Goal: Transaction & Acquisition: Obtain resource

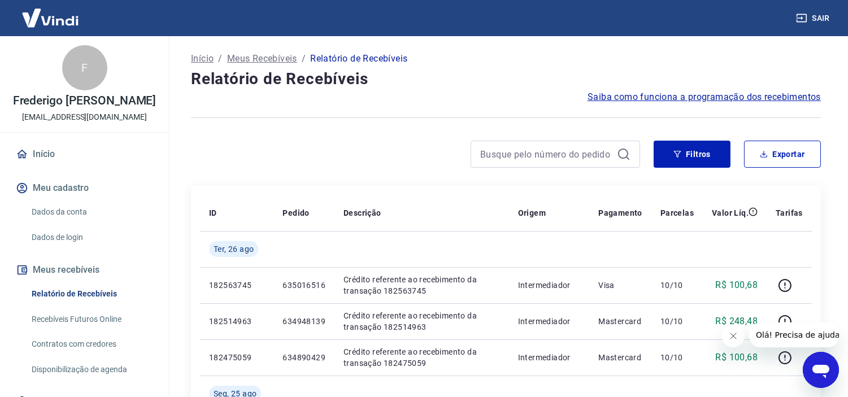
click at [691, 147] on button "Filtros" at bounding box center [691, 154] width 77 height 27
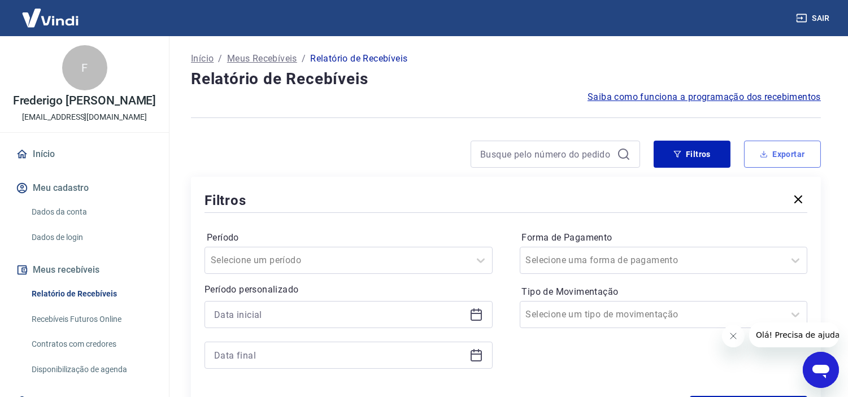
click at [781, 156] on button "Exportar" at bounding box center [782, 154] width 77 height 27
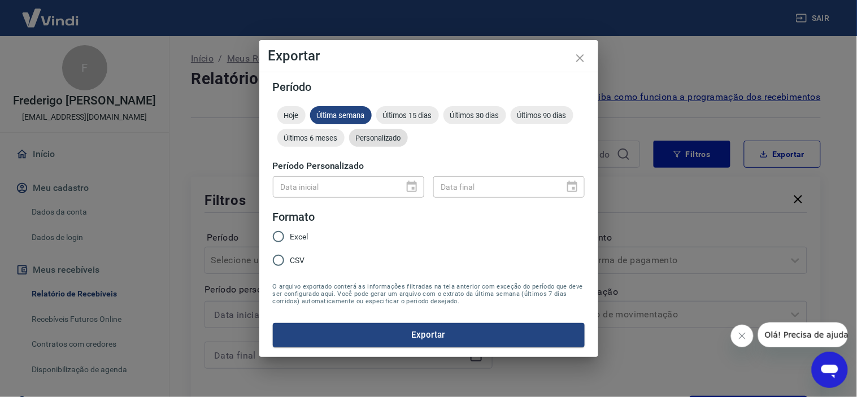
click at [396, 134] on span "Personalizado" at bounding box center [378, 138] width 59 height 8
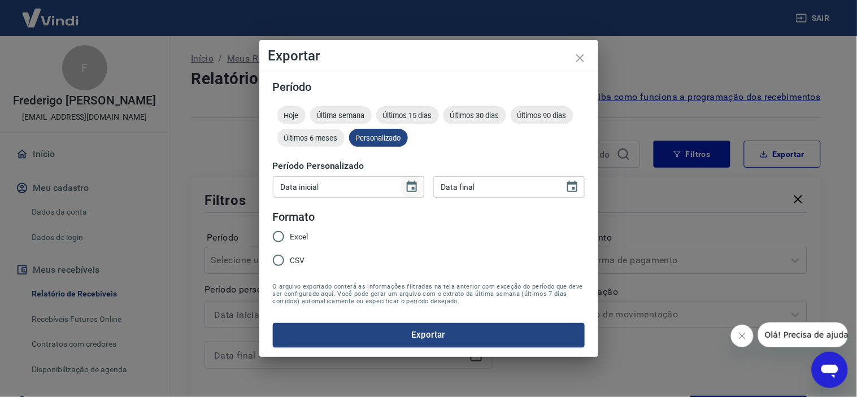
click at [408, 184] on icon "Choose date" at bounding box center [412, 186] width 10 height 11
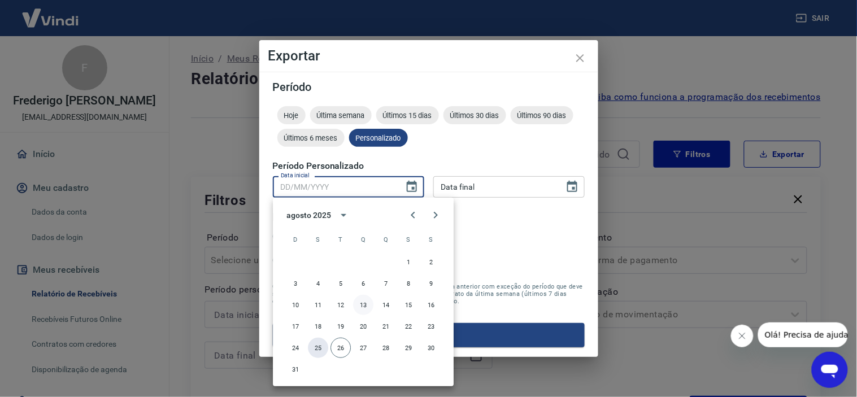
click at [322, 340] on button "25" at bounding box center [318, 348] width 20 height 20
type input "[DATE]"
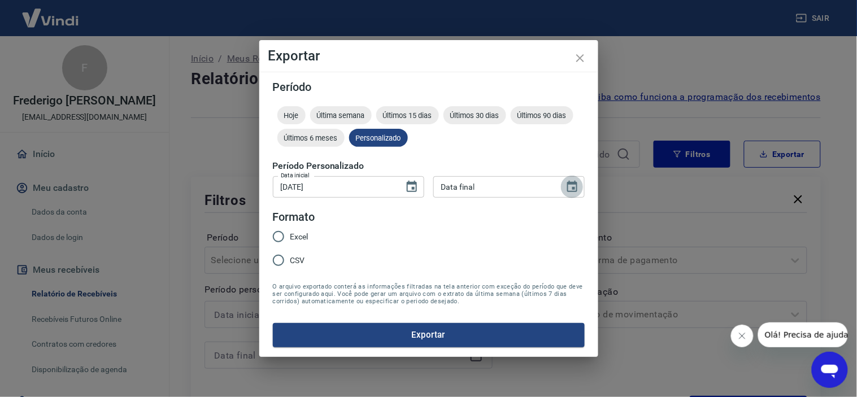
click at [574, 179] on button "Choose date" at bounding box center [572, 187] width 23 height 23
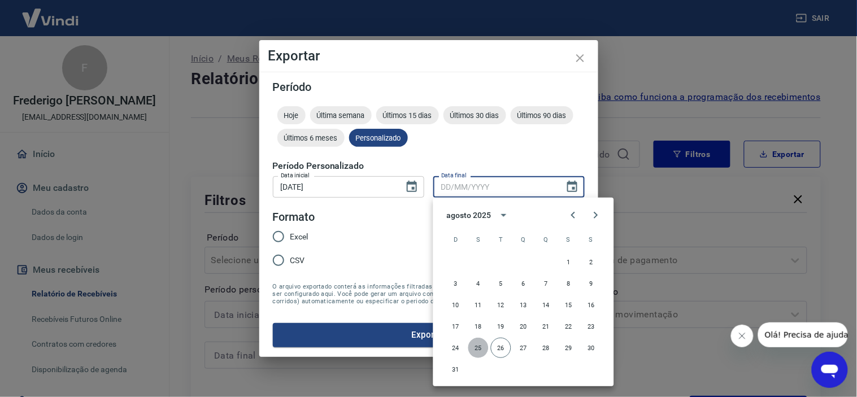
click at [474, 343] on button "25" at bounding box center [478, 348] width 20 height 20
type input "[DATE]"
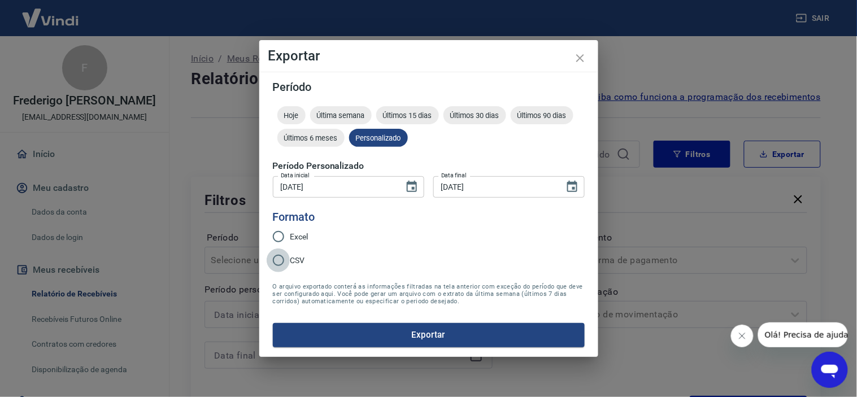
click at [278, 264] on input "CSV" at bounding box center [279, 260] width 24 height 24
radio input "true"
click at [295, 231] on span "Excel" at bounding box center [299, 237] width 18 height 12
click at [290, 230] on input "Excel" at bounding box center [279, 237] width 24 height 24
radio input "true"
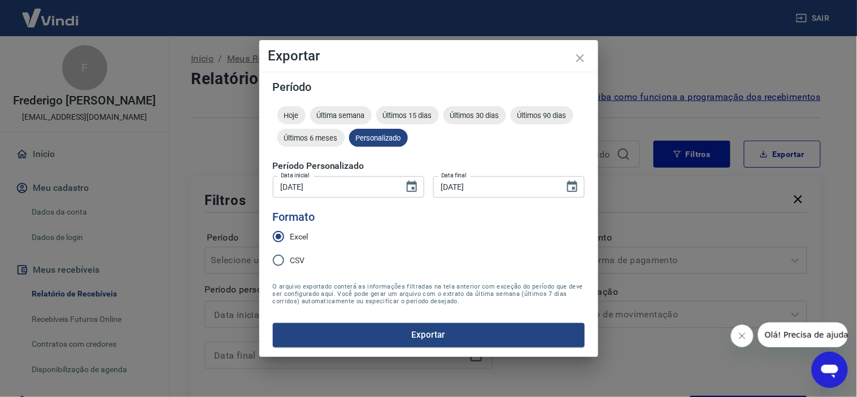
drag, startPoint x: 395, startPoint y: 342, endPoint x: 395, endPoint y: 334, distance: 7.9
click at [394, 342] on button "Exportar" at bounding box center [429, 335] width 312 height 24
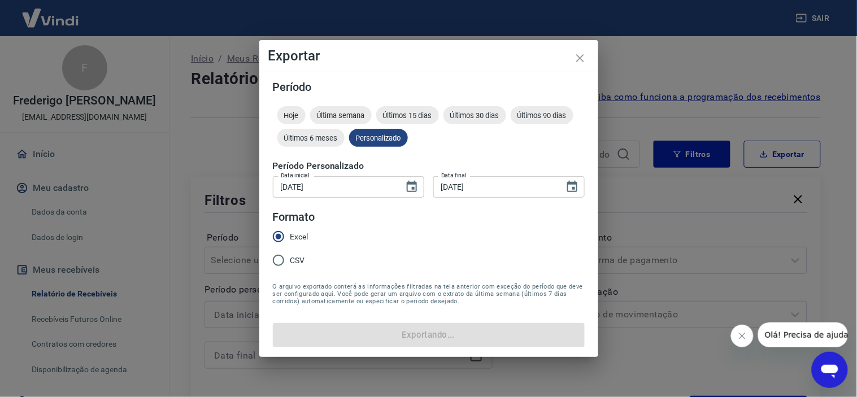
click at [396, 330] on form "Período Hoje Última semana Últimos 15 dias Últimos 30 dias Últimos 90 dias Últi…" at bounding box center [429, 213] width 312 height 265
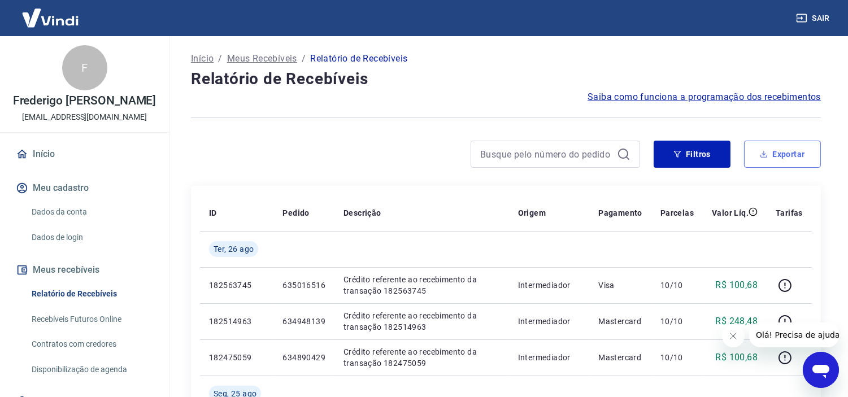
click at [794, 164] on button "Exportar" at bounding box center [782, 154] width 77 height 27
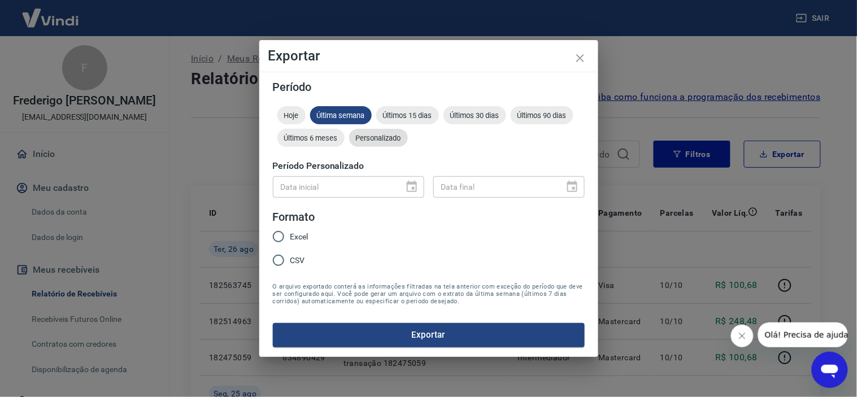
click at [404, 139] on span "Personalizado" at bounding box center [378, 138] width 59 height 8
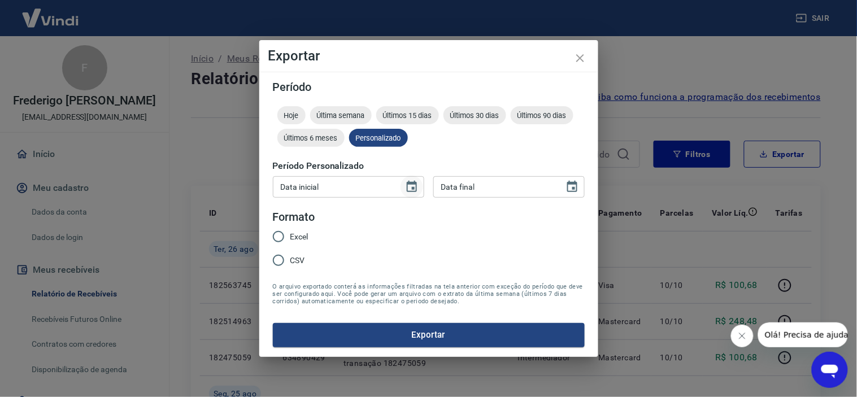
click at [408, 181] on icon "Choose date" at bounding box center [412, 187] width 14 height 14
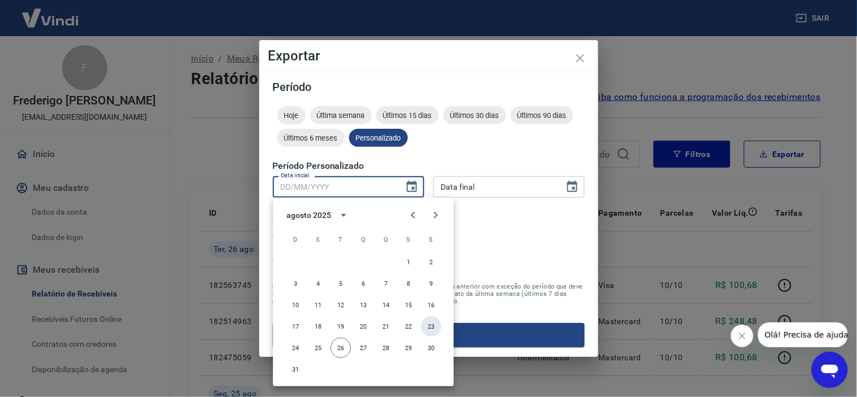
drag, startPoint x: 430, startPoint y: 328, endPoint x: 495, endPoint y: 241, distance: 108.5
click at [430, 327] on button "23" at bounding box center [431, 326] width 20 height 20
type input "[DATE]"
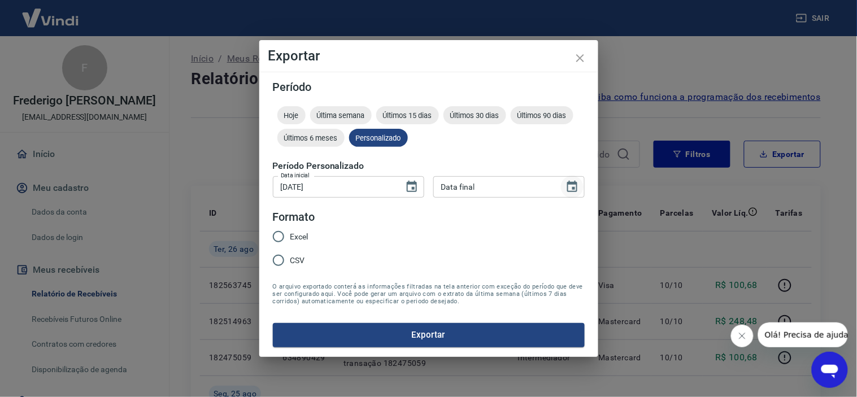
click at [579, 187] on button "Choose date" at bounding box center [572, 187] width 23 height 23
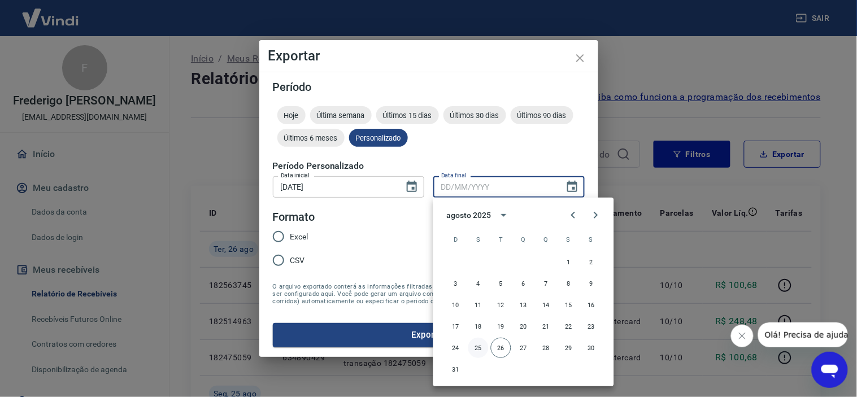
click at [470, 343] on button "25" at bounding box center [478, 348] width 20 height 20
type input "[DATE]"
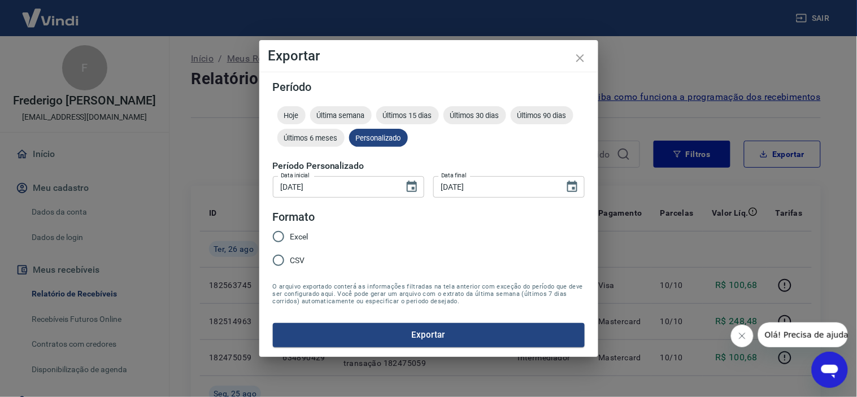
click at [294, 234] on span "Excel" at bounding box center [299, 237] width 18 height 12
click at [290, 234] on input "Excel" at bounding box center [279, 237] width 24 height 24
radio input "true"
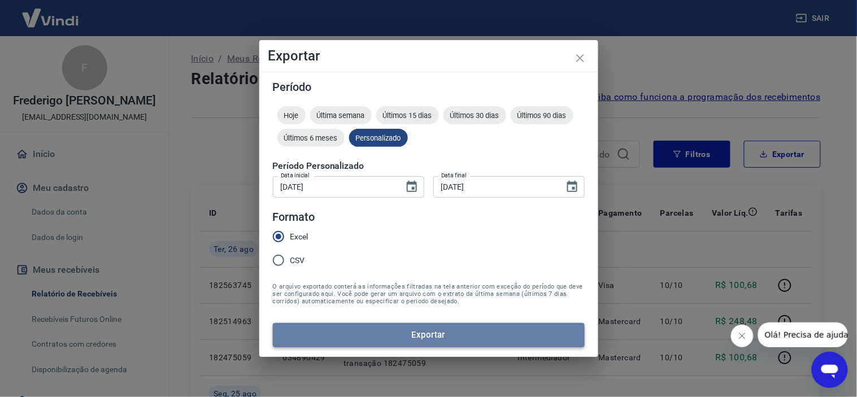
click at [424, 331] on button "Exportar" at bounding box center [429, 335] width 312 height 24
